Goal: Task Accomplishment & Management: Complete application form

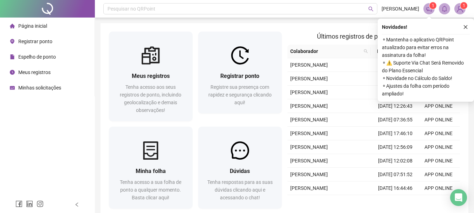
click at [50, 58] on span "Espelho de ponto" at bounding box center [37, 57] width 38 height 6
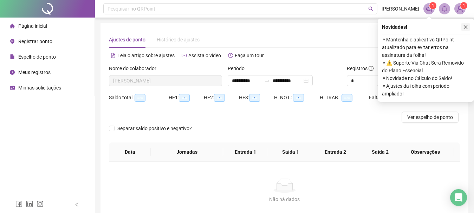
click at [463, 26] on button "button" at bounding box center [466, 27] width 8 height 8
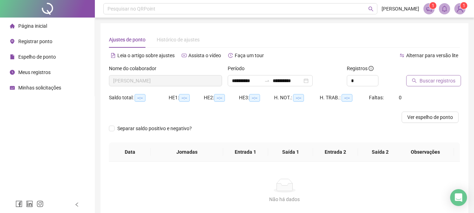
click at [426, 81] on span "Buscar registros" at bounding box center [438, 81] width 36 height 8
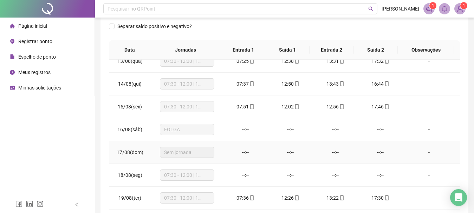
scroll to position [284, 0]
drag, startPoint x: 238, startPoint y: 152, endPoint x: 397, endPoint y: 155, distance: 158.9
click at [397, 155] on tr "17/08(dom) Sem jornada --:-- --:-- --:-- --:-- -" at bounding box center [284, 152] width 351 height 23
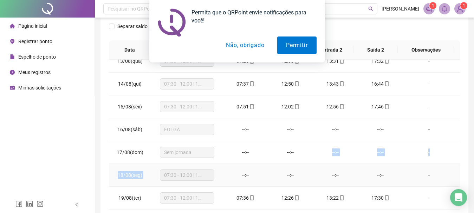
drag, startPoint x: 233, startPoint y: 180, endPoint x: 326, endPoint y: 129, distance: 105.4
click at [251, 42] on button "Não, obrigado" at bounding box center [245, 46] width 56 height 18
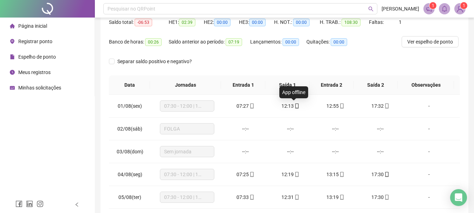
scroll to position [5, 0]
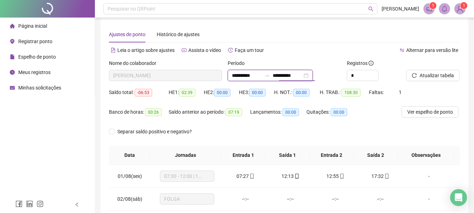
click at [283, 75] on input "**********" at bounding box center [288, 76] width 30 height 8
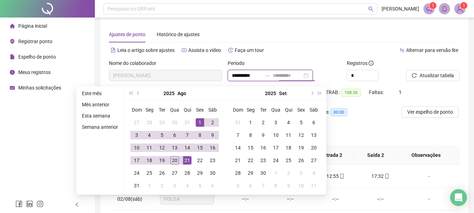
type input "**********"
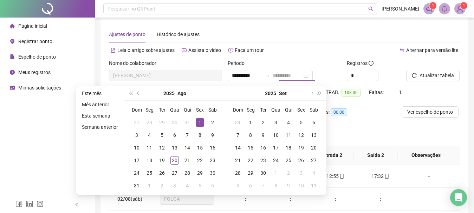
click at [197, 120] on div "1" at bounding box center [200, 122] width 8 height 8
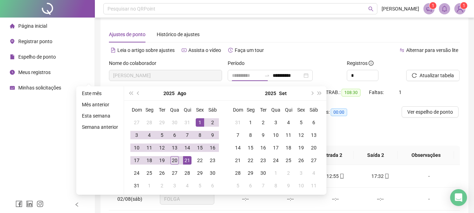
click at [183, 159] on div "21" at bounding box center [187, 160] width 8 height 8
type input "**********"
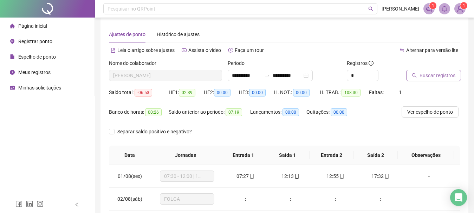
click at [439, 80] on button "Buscar registros" at bounding box center [433, 75] width 55 height 11
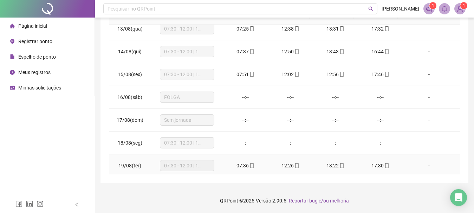
scroll to position [307, 0]
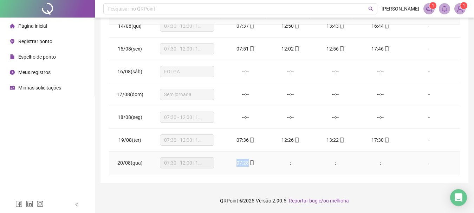
drag, startPoint x: 237, startPoint y: 161, endPoint x: 253, endPoint y: 161, distance: 16.2
click at [253, 161] on div "07:28" at bounding box center [246, 163] width 34 height 8
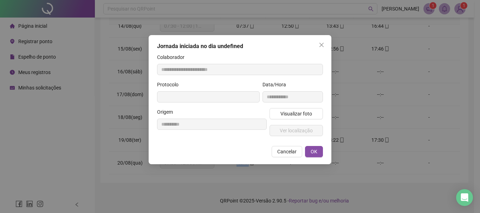
type input "**********"
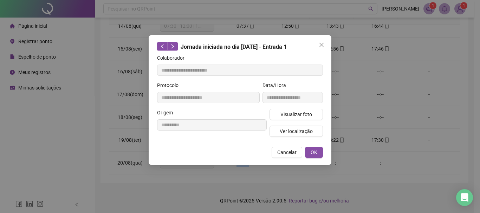
click at [300, 153] on button "Cancelar" at bounding box center [287, 152] width 31 height 11
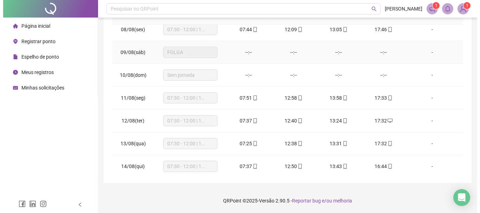
scroll to position [0, 0]
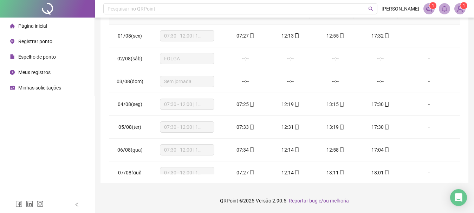
click at [20, 55] on span "Espelho de ponto" at bounding box center [37, 57] width 38 height 6
click at [36, 40] on span "Registrar ponto" at bounding box center [35, 42] width 34 height 6
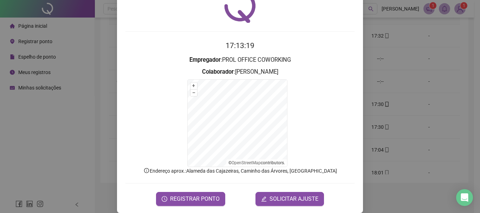
scroll to position [44, 0]
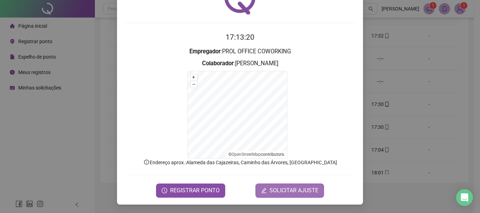
click at [278, 186] on button "SOLICITAR AJUSTE" at bounding box center [290, 191] width 69 height 14
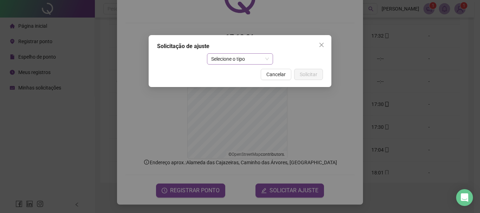
click at [241, 62] on span "Selecione o tipo" at bounding box center [240, 59] width 58 height 11
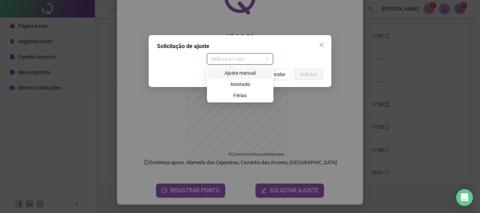
click at [242, 72] on div "Ajuste manual" at bounding box center [240, 73] width 55 height 8
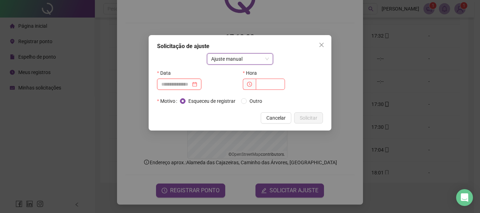
click at [167, 87] on input at bounding box center [176, 84] width 30 height 8
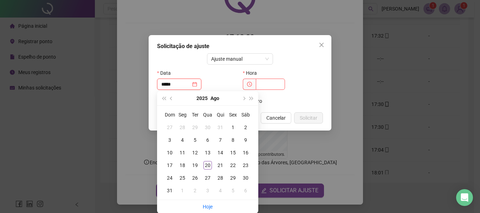
type input "*****"
click at [262, 93] on div "Hora" at bounding box center [283, 81] width 86 height 28
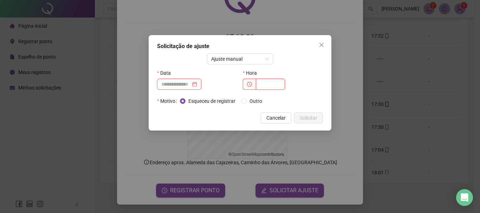
click at [266, 86] on input "text" at bounding box center [270, 84] width 29 height 11
click at [201, 86] on div at bounding box center [179, 84] width 44 height 11
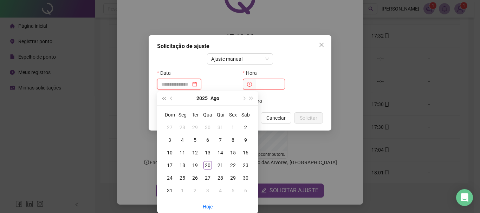
click at [197, 84] on div at bounding box center [179, 84] width 36 height 8
type input "**********"
click at [203, 166] on td "20" at bounding box center [207, 165] width 13 height 13
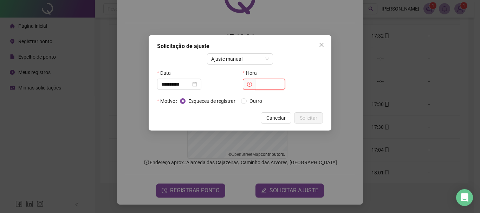
click at [271, 84] on input "text" at bounding box center [270, 84] width 29 height 11
type input "*****"
drag, startPoint x: 317, startPoint y: 116, endPoint x: 290, endPoint y: 123, distance: 27.9
click at [318, 116] on button "Solicitar" at bounding box center [308, 117] width 29 height 11
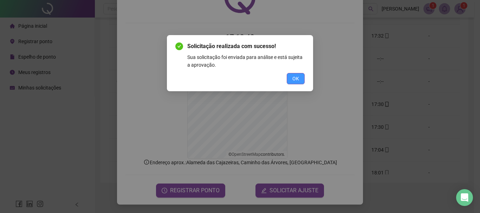
click at [297, 81] on span "OK" at bounding box center [295, 79] width 7 height 8
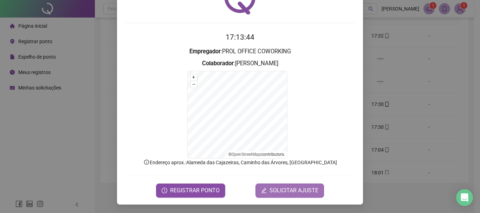
click at [300, 191] on span "SOLICITAR AJUSTE" at bounding box center [294, 191] width 49 height 8
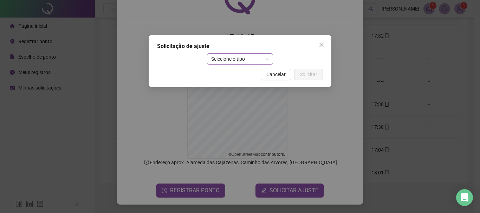
click at [227, 53] on div "Solicitação de ajuste Selecione o tipo Cancelar Solicitar" at bounding box center [240, 61] width 183 height 52
click at [228, 56] on span "Selecione o tipo" at bounding box center [240, 59] width 58 height 11
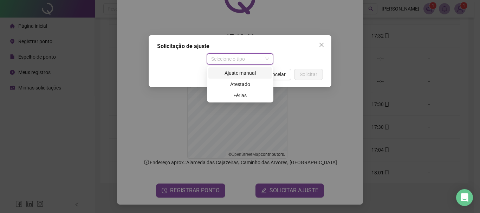
click at [233, 75] on div "Ajuste manual" at bounding box center [240, 73] width 55 height 8
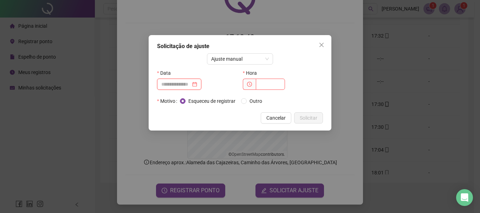
click at [191, 88] on input at bounding box center [176, 84] width 30 height 8
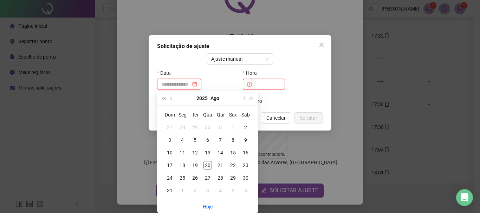
click at [197, 86] on div at bounding box center [179, 84] width 36 height 8
type input "**********"
click at [206, 167] on div "20" at bounding box center [208, 165] width 8 height 8
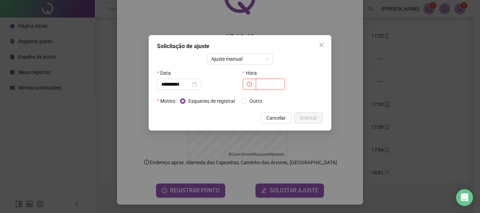
click at [263, 87] on input "text" at bounding box center [270, 84] width 29 height 11
type input "*****"
click at [308, 120] on span "Solicitar" at bounding box center [309, 118] width 18 height 8
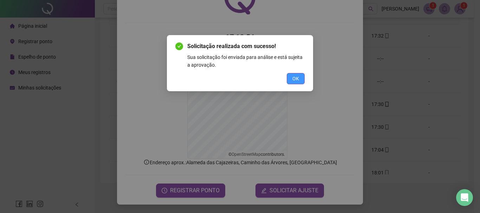
click at [304, 80] on button "OK" at bounding box center [296, 78] width 18 height 11
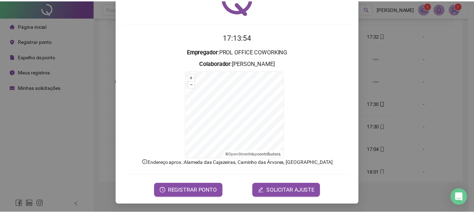
scroll to position [8, 0]
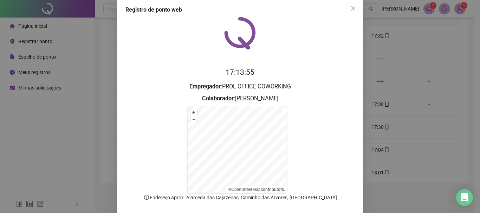
click at [398, 121] on div "Registro de ponto web 17:13:55 Empregador : PROL OFFICE COWORKING Colaborador :…" at bounding box center [240, 106] width 480 height 213
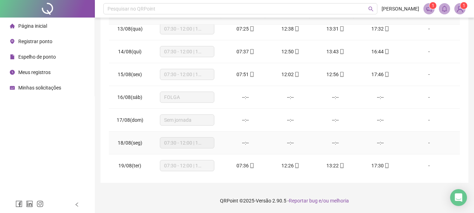
scroll to position [307, 0]
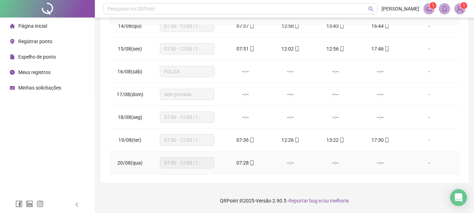
drag, startPoint x: 172, startPoint y: 166, endPoint x: 191, endPoint y: 166, distance: 18.6
click at [191, 166] on span "07:30 - 12:00 | 13:00 - 17:30" at bounding box center [187, 163] width 46 height 11
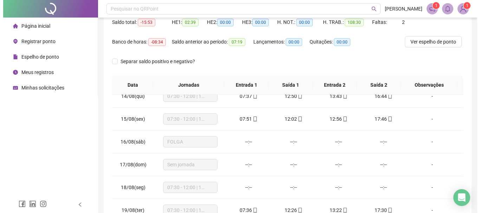
scroll to position [0, 0]
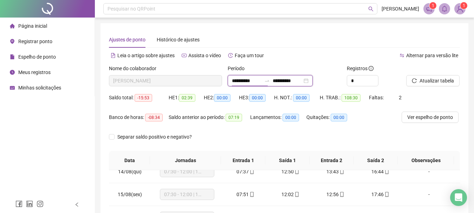
click at [253, 83] on input "**********" at bounding box center [247, 81] width 30 height 8
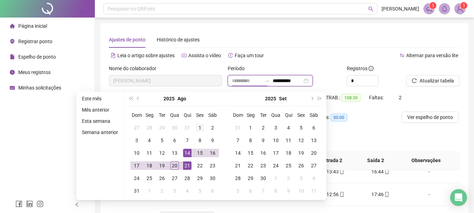
type input "**********"
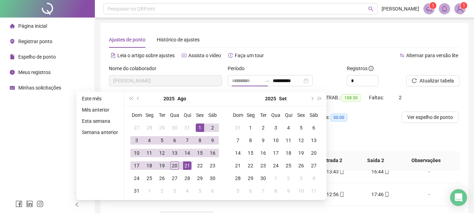
click at [200, 124] on div "1" at bounding box center [200, 128] width 8 height 8
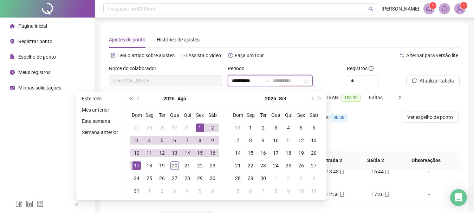
type input "**********"
click at [138, 166] on div "17" at bounding box center [137, 166] width 8 height 8
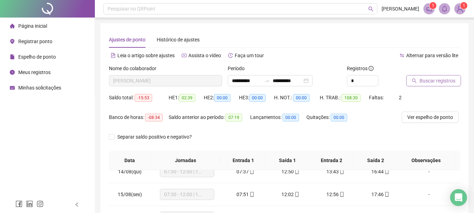
click at [444, 77] on span "Buscar registros" at bounding box center [438, 81] width 36 height 8
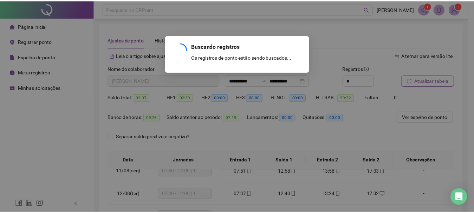
scroll to position [238, 0]
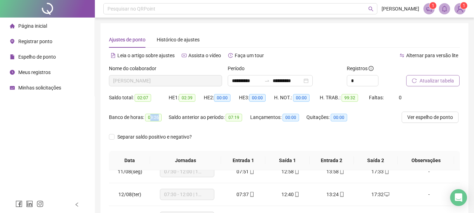
drag, startPoint x: 158, startPoint y: 119, endPoint x: 149, endPoint y: 119, distance: 8.8
click at [149, 119] on span "09:26" at bounding box center [153, 118] width 17 height 8
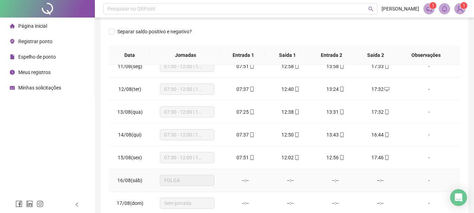
scroll to position [146, 0]
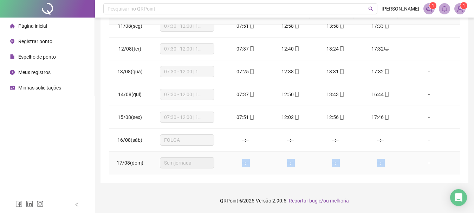
drag, startPoint x: 217, startPoint y: 167, endPoint x: 407, endPoint y: 160, distance: 191.0
click at [407, 160] on tr "17/08(dom) Sem jornada --:-- --:-- --:-- --:-- -" at bounding box center [284, 163] width 351 height 23
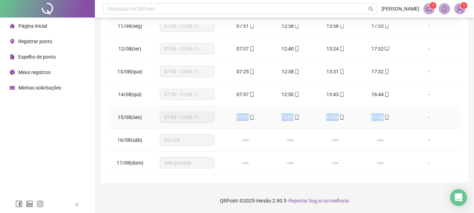
drag, startPoint x: 385, startPoint y: 116, endPoint x: 191, endPoint y: 120, distance: 194.1
click at [191, 120] on tr "15/08(sex) 07:30 - 12:00 | 13:00 - 17:30 07:51 12:02 12:56 17:46 -" at bounding box center [284, 117] width 351 height 23
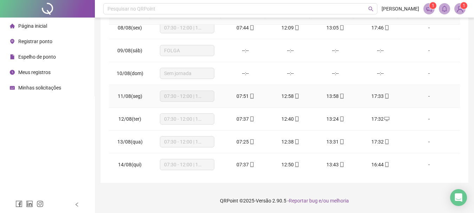
scroll to position [133, 0]
